Goal: Task Accomplishment & Management: Use online tool/utility

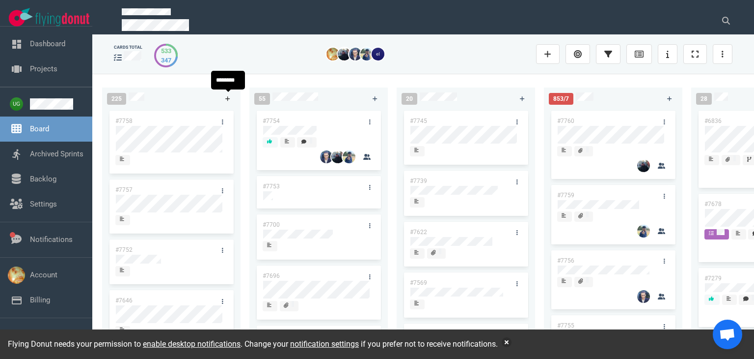
click at [227, 96] on icon at bounding box center [227, 99] width 5 height 6
click at [186, 88] on div "225" at bounding box center [160, 98] width 119 height 24
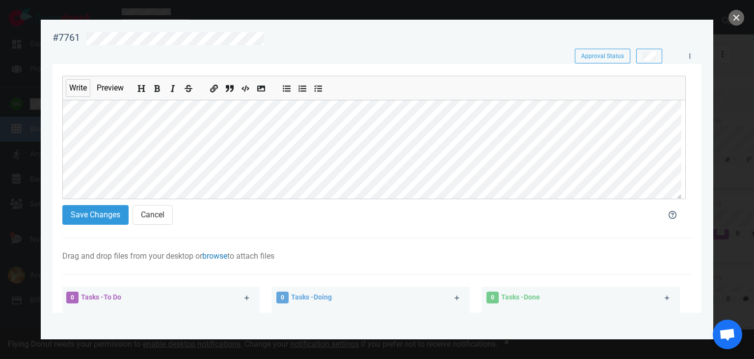
click at [220, 257] on link "browse" at bounding box center [214, 255] width 25 height 9
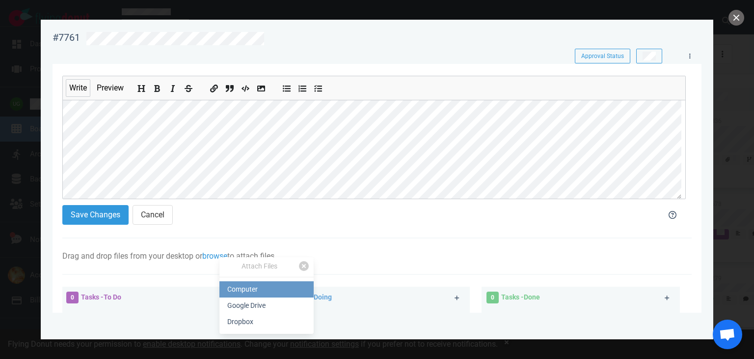
click at [236, 286] on link "Computer" at bounding box center [267, 289] width 94 height 16
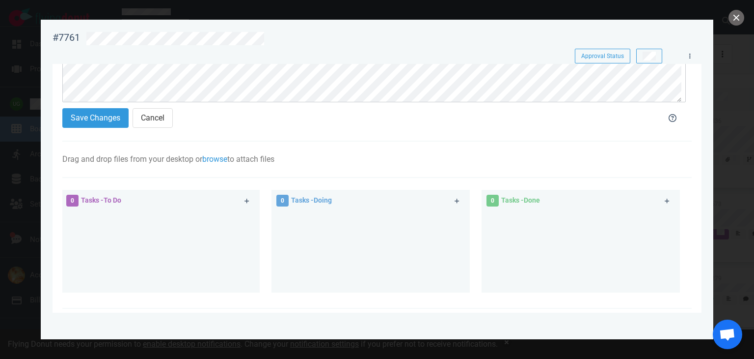
scroll to position [96, 0]
click at [218, 158] on link "browse" at bounding box center [214, 159] width 25 height 9
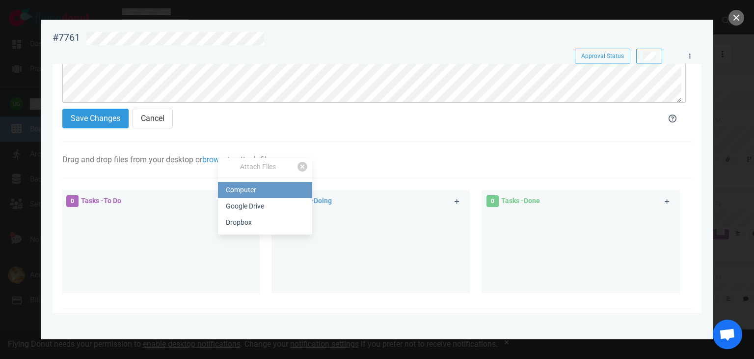
click at [235, 191] on link "Computer" at bounding box center [265, 190] width 94 height 16
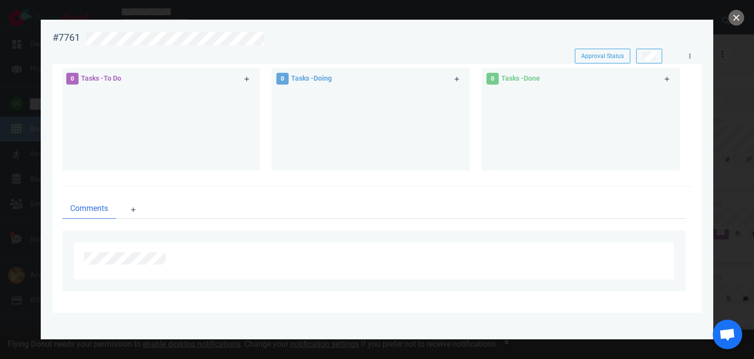
scroll to position [0, 0]
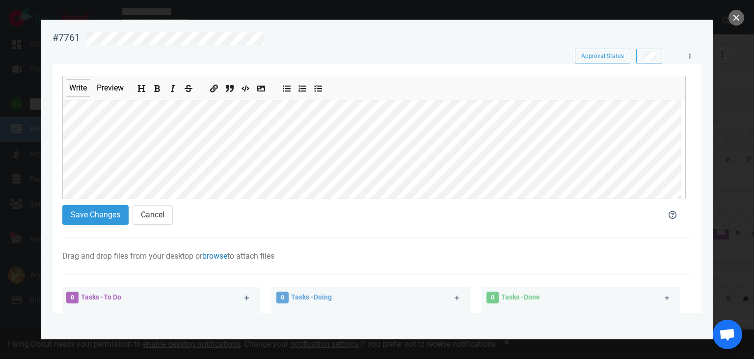
click at [219, 254] on link "browse" at bounding box center [214, 255] width 25 height 9
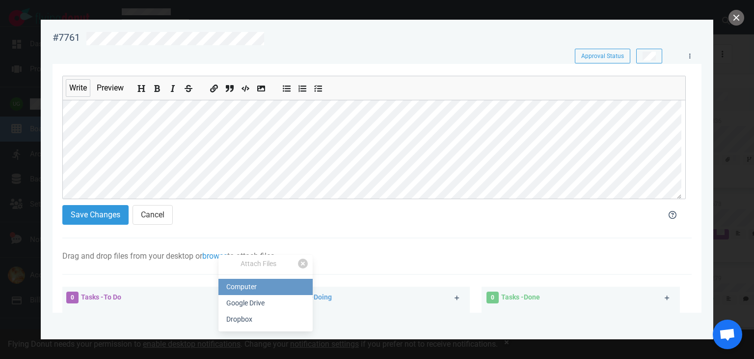
click at [231, 285] on link "Computer" at bounding box center [266, 286] width 94 height 16
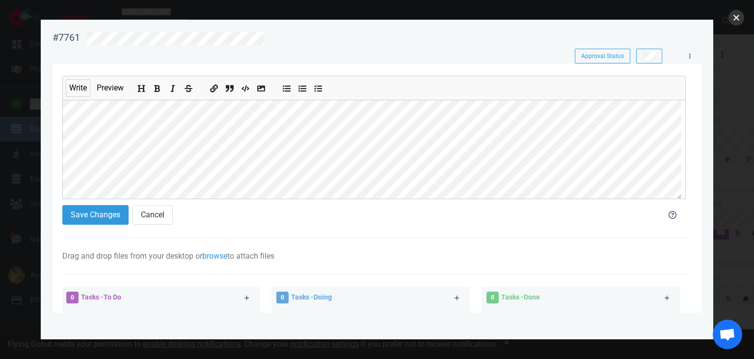
click at [736, 16] on button "close" at bounding box center [737, 18] width 16 height 16
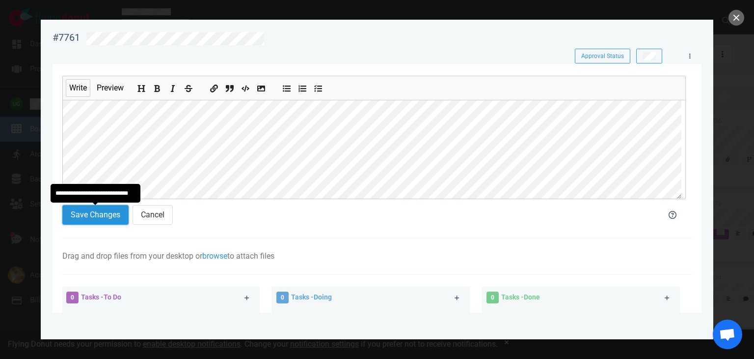
click at [90, 210] on button "Save Changes" at bounding box center [95, 215] width 66 height 20
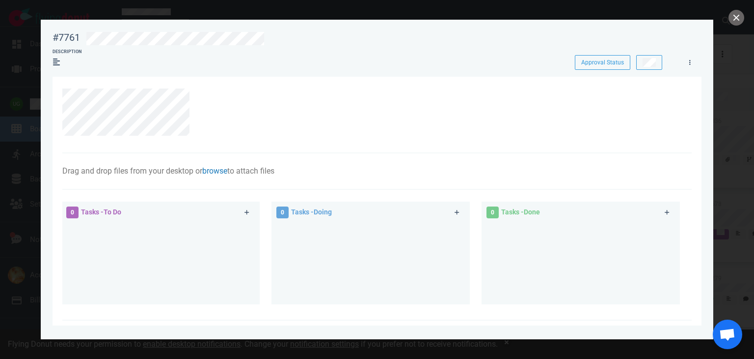
click at [220, 171] on link "browse" at bounding box center [214, 170] width 25 height 9
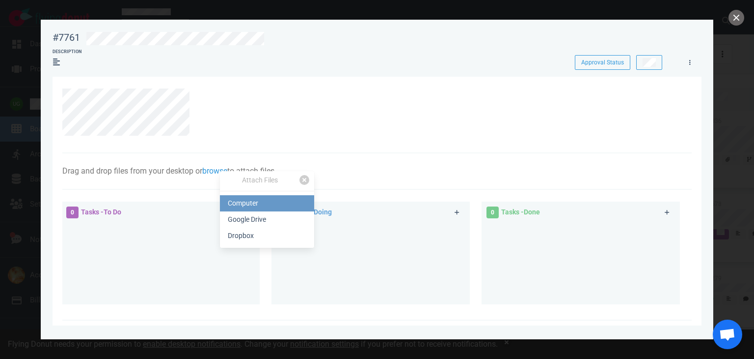
click at [241, 205] on link "Computer" at bounding box center [267, 203] width 94 height 16
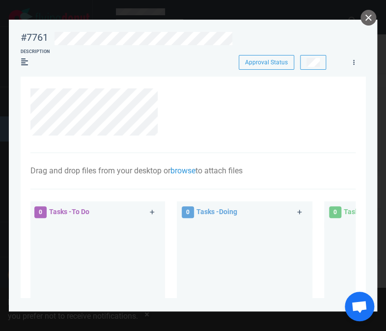
click at [25, 86] on section "Drag and drop files from your desktop or browse to attach files Attach Files Co…" at bounding box center [193, 261] width 345 height 369
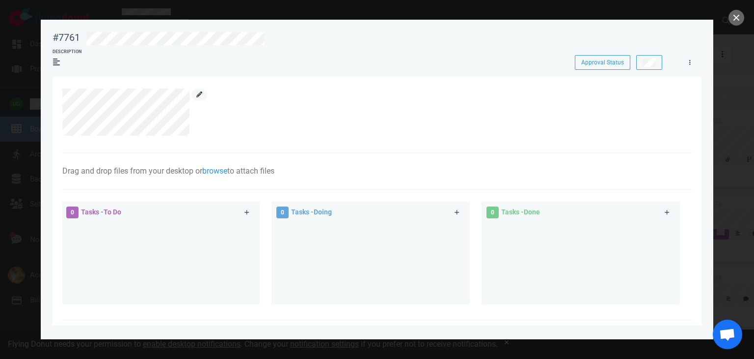
click at [197, 95] on icon at bounding box center [199, 94] width 6 height 6
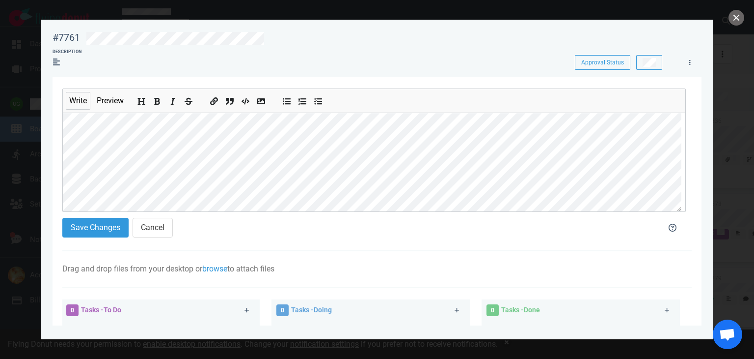
click at [59, 119] on section "Write Preview Save Changes Cancel Drag and drop files from your desktop or brow…" at bounding box center [377, 310] width 649 height 467
click at [739, 18] on button "close" at bounding box center [737, 18] width 16 height 16
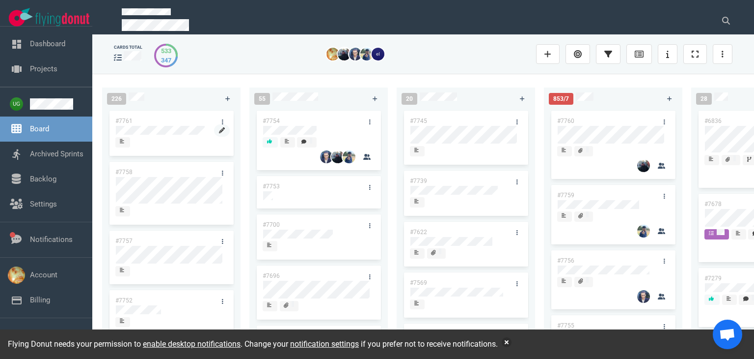
click at [219, 125] on link at bounding box center [222, 130] width 16 height 12
click at [222, 124] on icon at bounding box center [222, 122] width 1 height 6
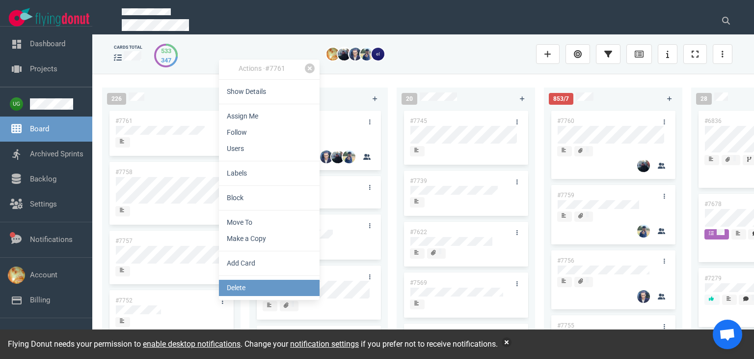
click at [244, 281] on link "Delete" at bounding box center [269, 287] width 101 height 16
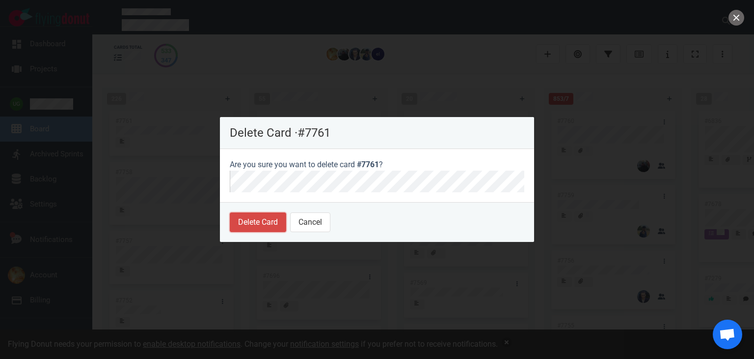
click at [260, 219] on button "Delete Card" at bounding box center [258, 222] width 56 height 20
